Goal: Information Seeking & Learning: Learn about a topic

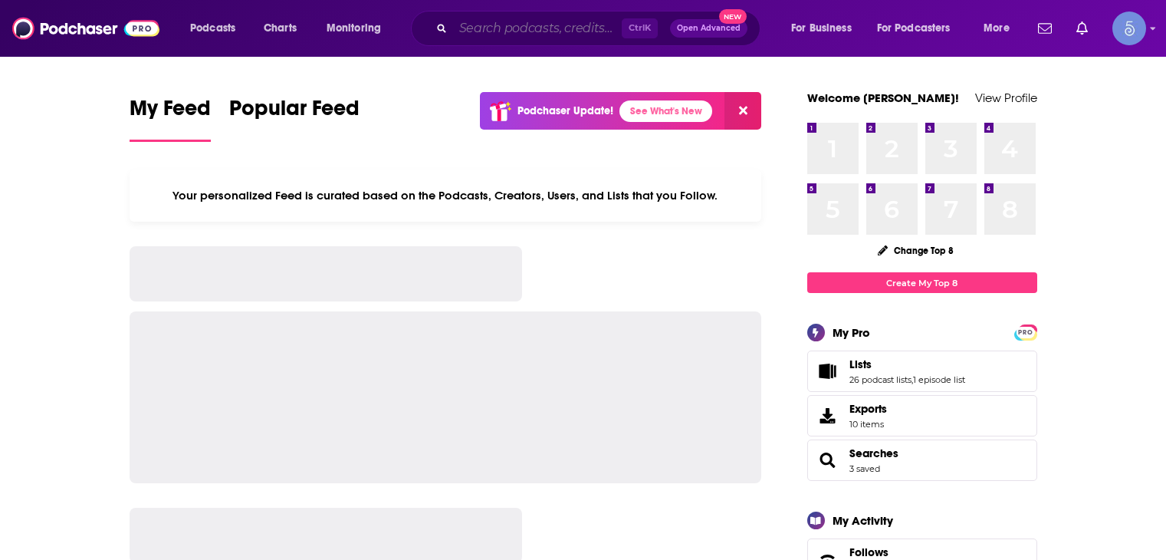
click at [545, 38] on input "Search podcasts, credits, & more..." at bounding box center [537, 28] width 169 height 25
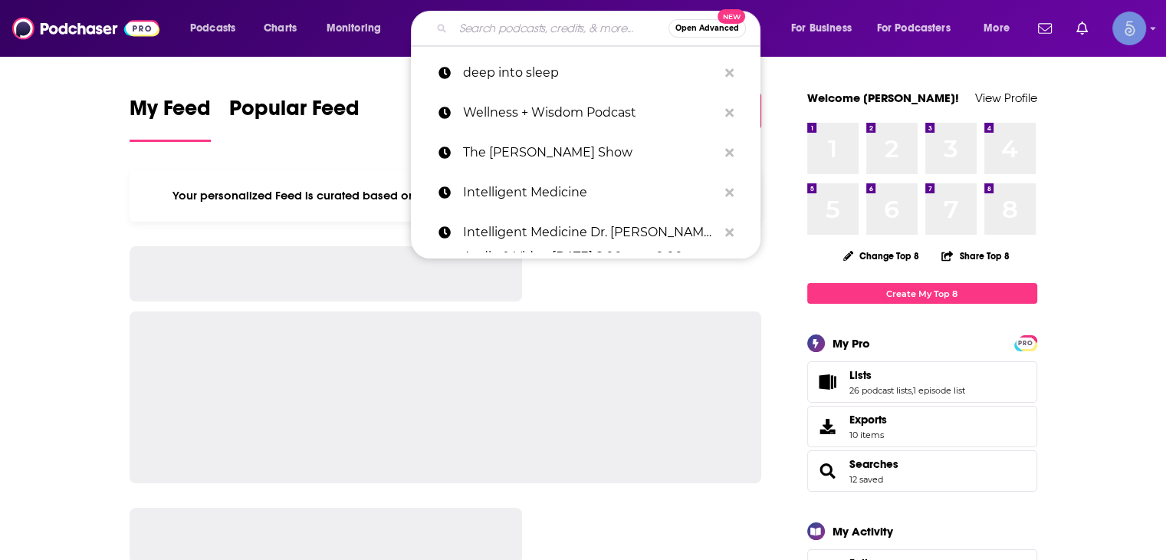
paste input "Human Capital Leadership"
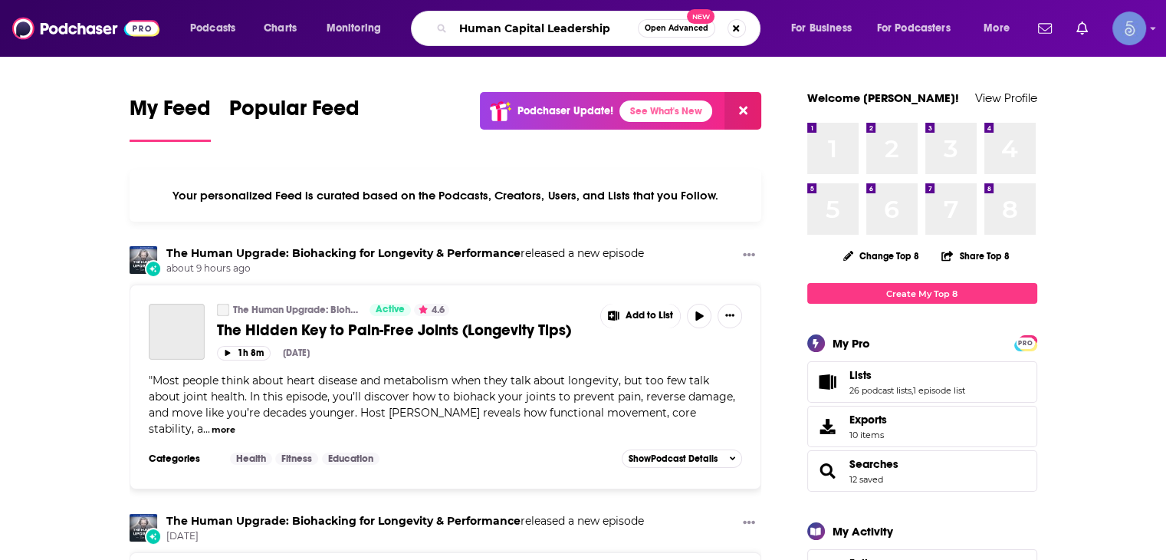
type input "Human Capital Leadership"
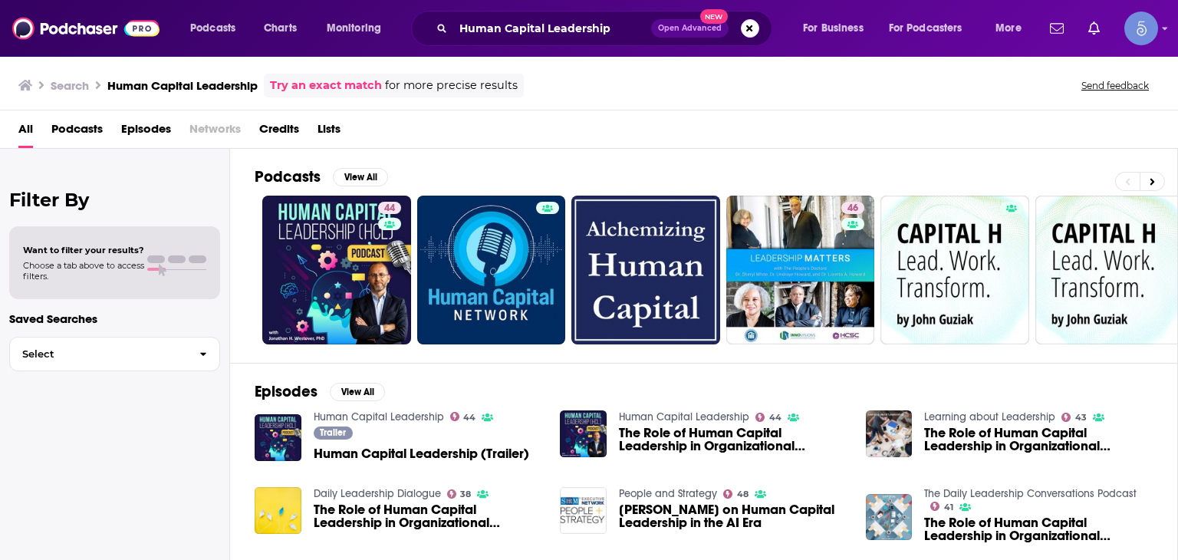
click at [405, 455] on span "Human Capital Leadership (Trailer)" at bounding box center [421, 453] width 215 height 13
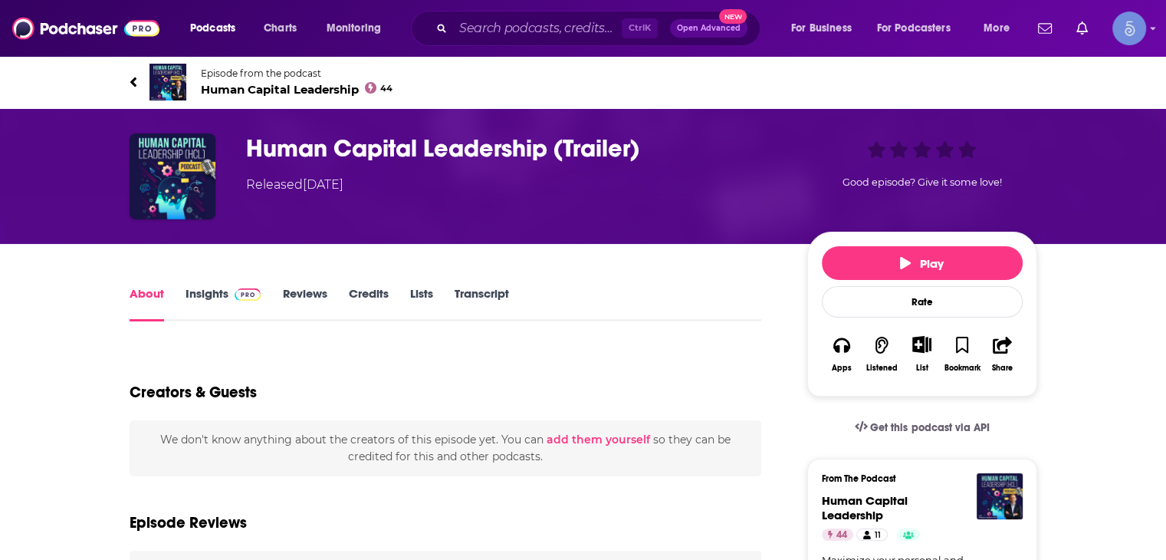
scroll to position [77, 0]
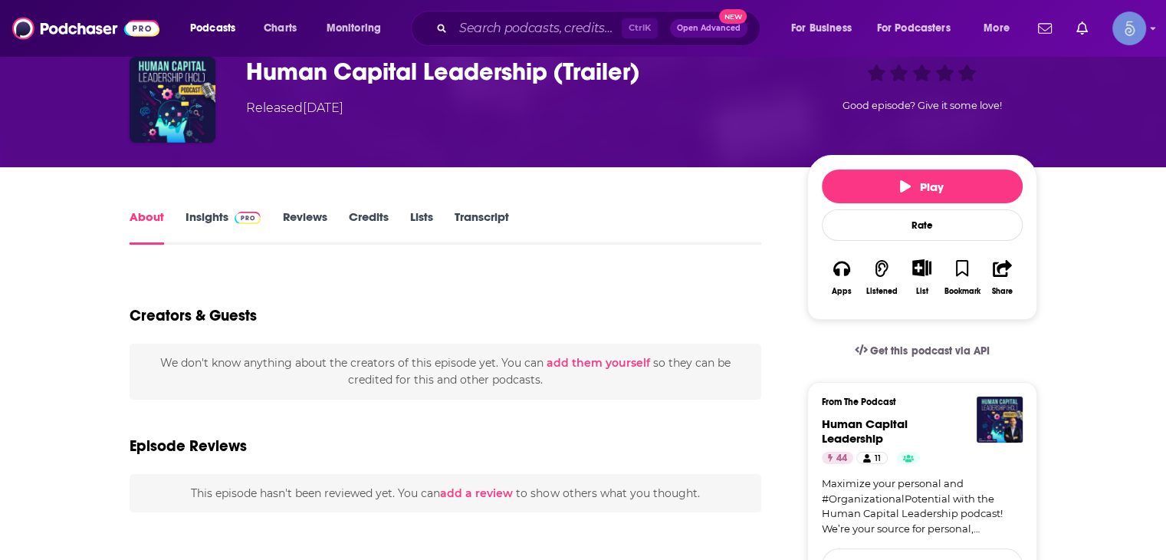
click at [210, 220] on link "Insights" at bounding box center [224, 226] width 76 height 35
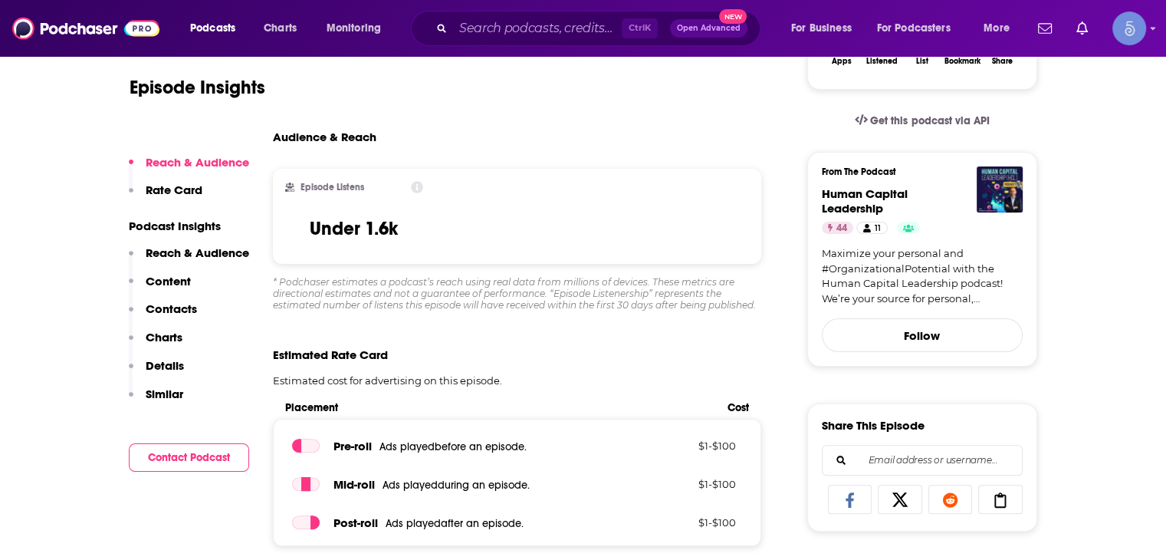
scroll to position [383, 0]
